Goal: Check status: Check status

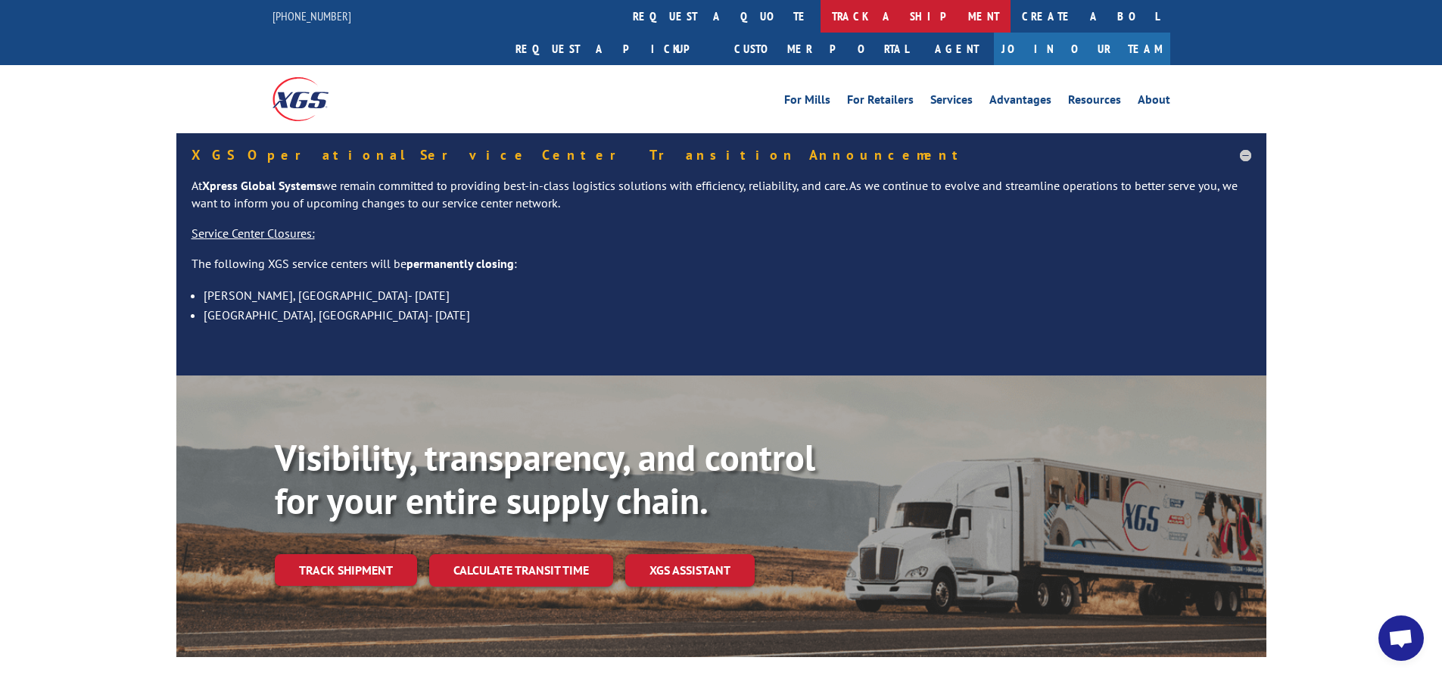
click at [821, 8] on link "track a shipment" at bounding box center [916, 16] width 190 height 33
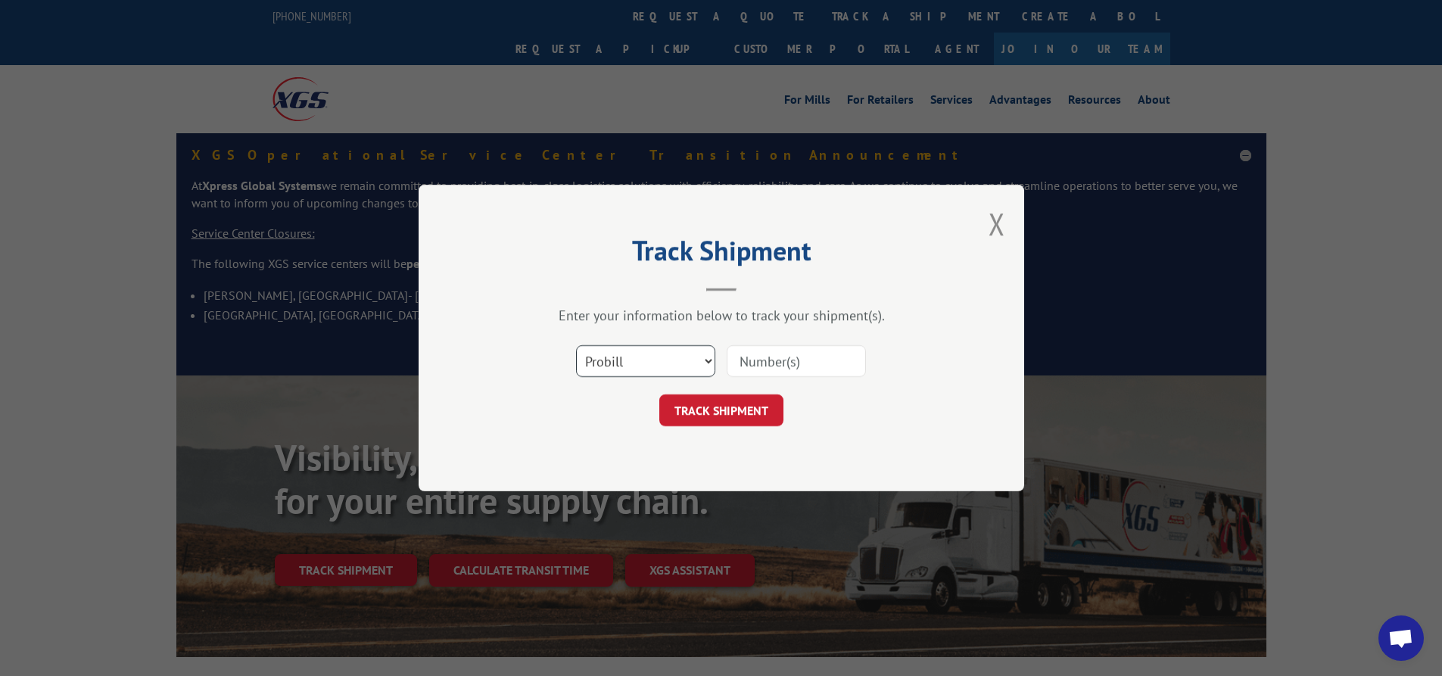
click at [644, 373] on select "Select category... Probill BOL PO" at bounding box center [645, 361] width 139 height 32
select select "bol"
click at [576, 345] on select "Select category... Probill BOL PO" at bounding box center [645, 361] width 139 height 32
drag, startPoint x: 763, startPoint y: 360, endPoint x: 939, endPoint y: 410, distance: 182.8
click at [763, 360] on input at bounding box center [796, 361] width 139 height 32
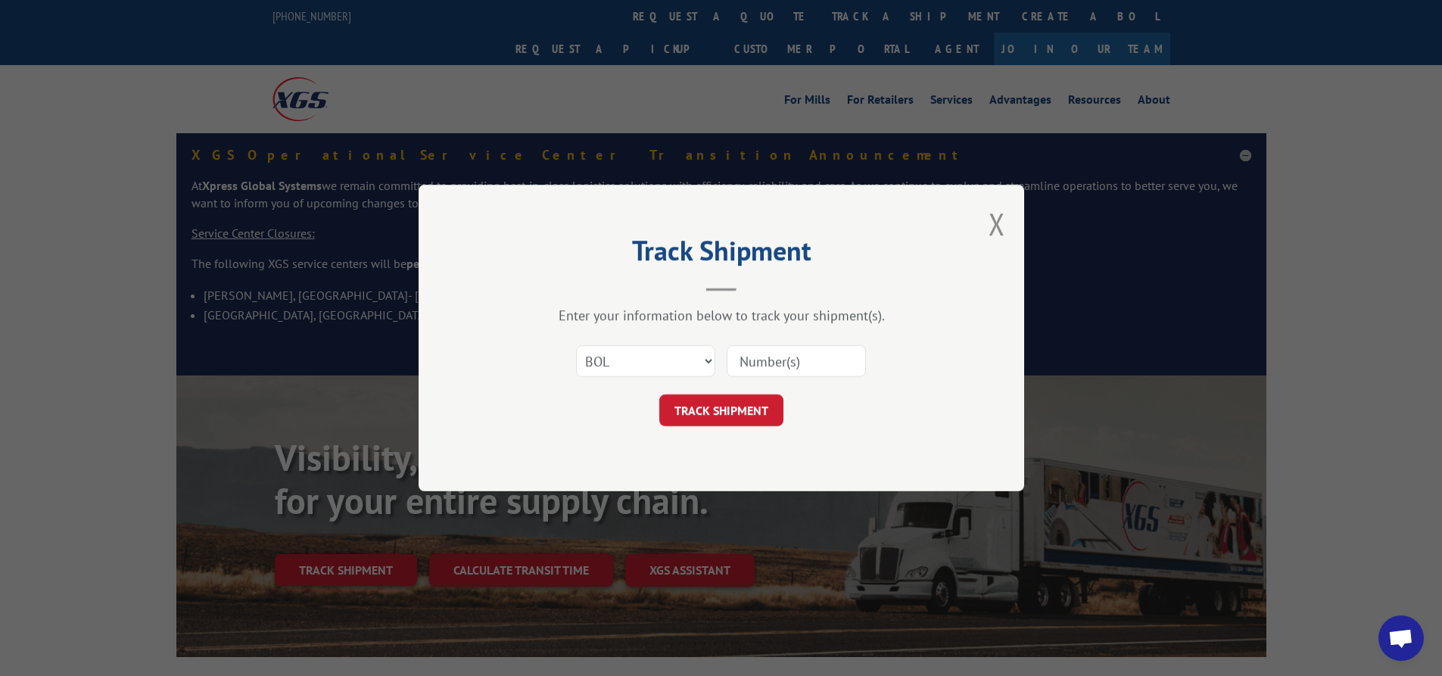
paste input "2834585"
type input "2834585"
click at [744, 428] on div "Track Shipment Enter your information below to track your shipment(s). Select c…" at bounding box center [722, 338] width 606 height 307
click at [745, 422] on button "TRACK SHIPMENT" at bounding box center [721, 410] width 124 height 32
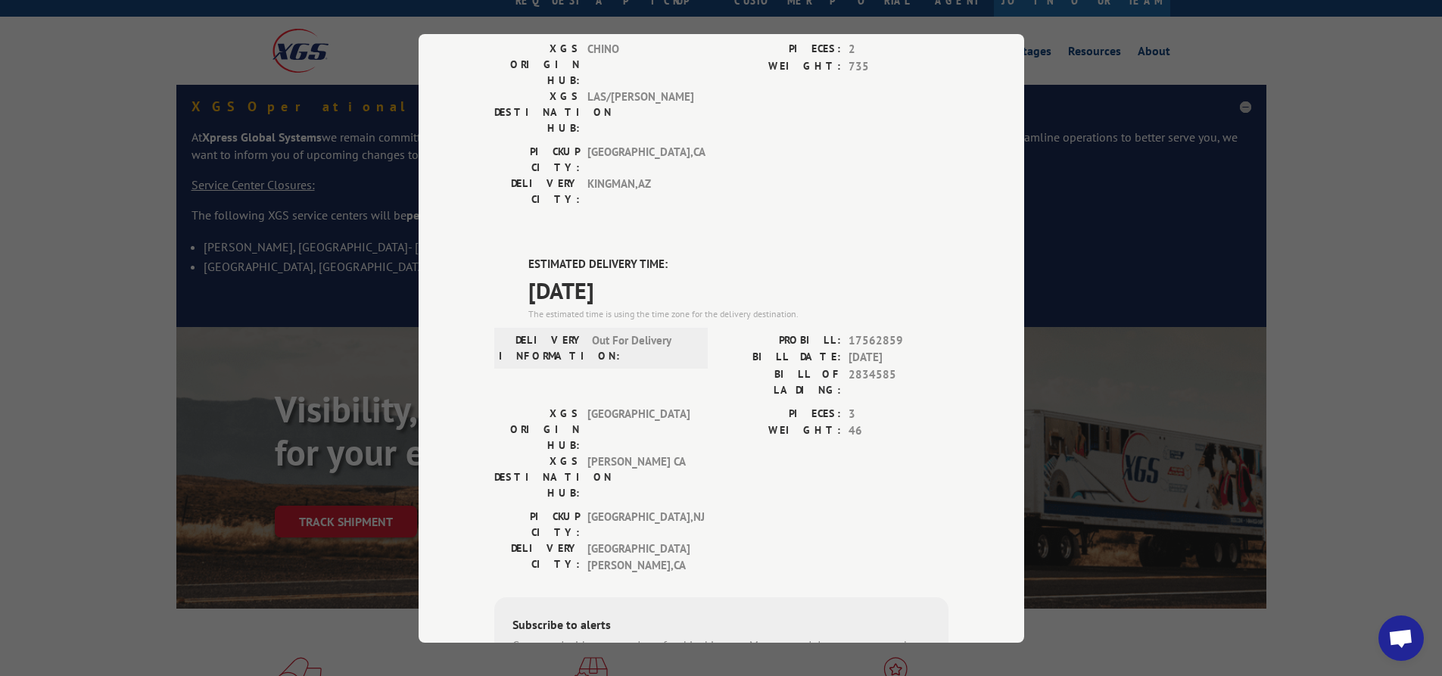
scroll to position [76, 0]
